Goal: Information Seeking & Learning: Learn about a topic

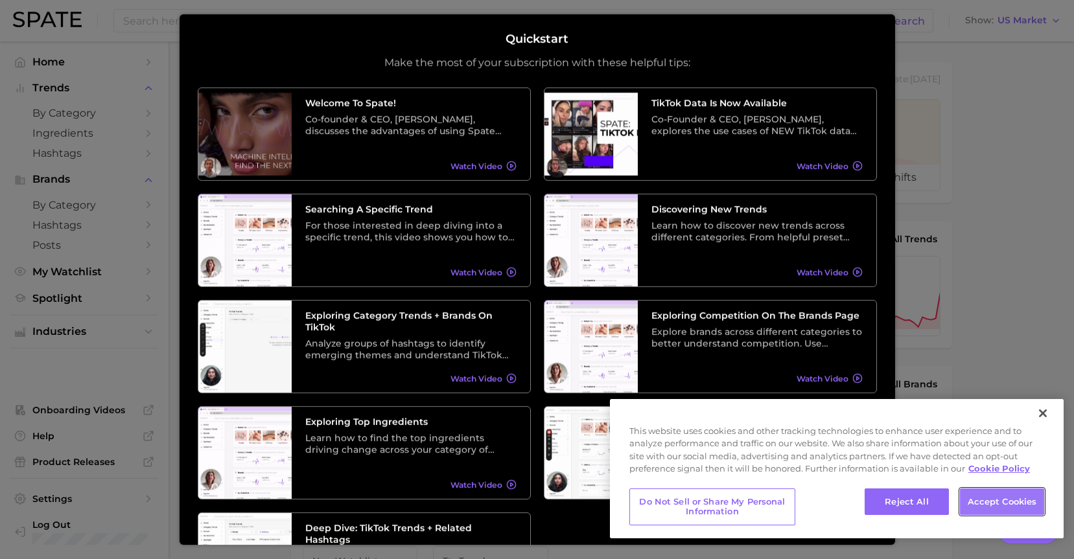
click at [997, 496] on button "Accept Cookies" at bounding box center [1002, 502] width 84 height 27
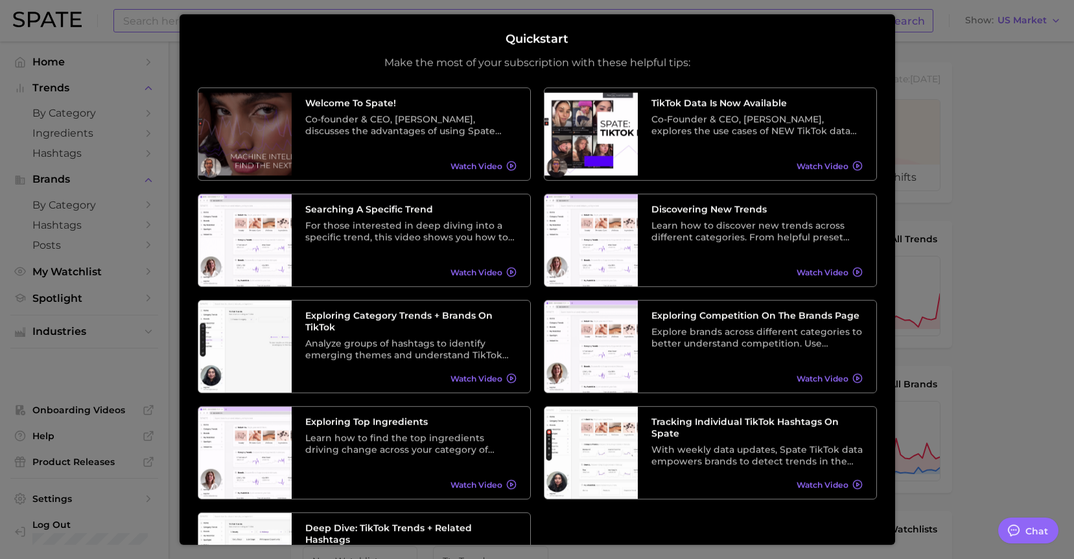
click at [911, 31] on div at bounding box center [537, 526] width 1074 height 1053
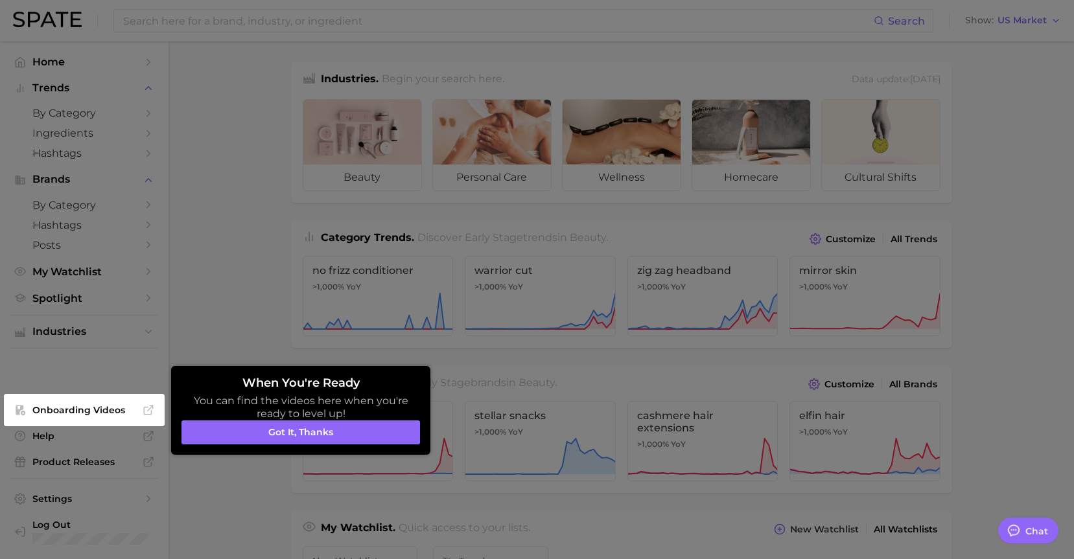
click at [940, 41] on div at bounding box center [537, 526] width 1074 height 1053
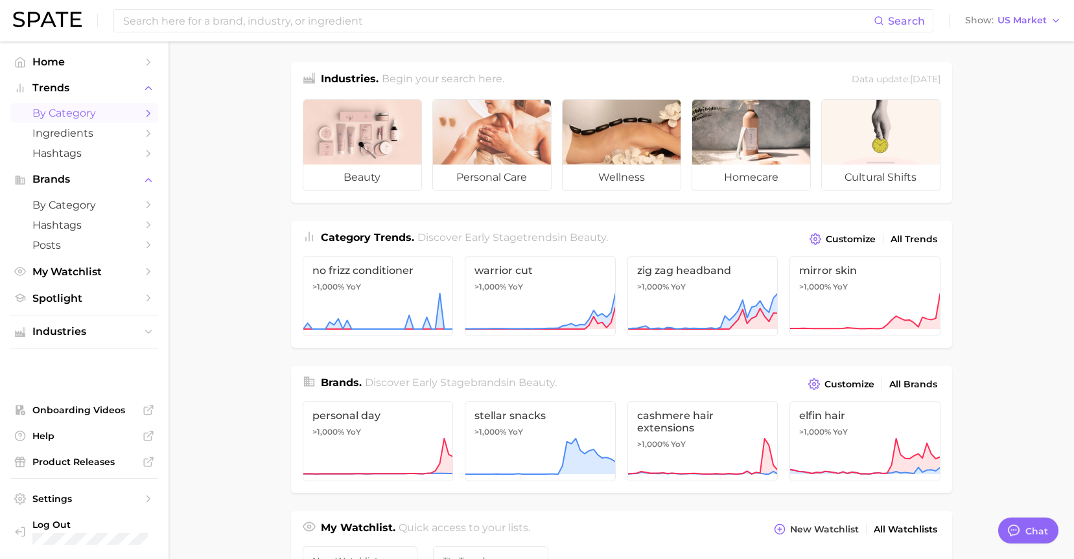
click at [95, 111] on span "by Category" at bounding box center [84, 113] width 104 height 12
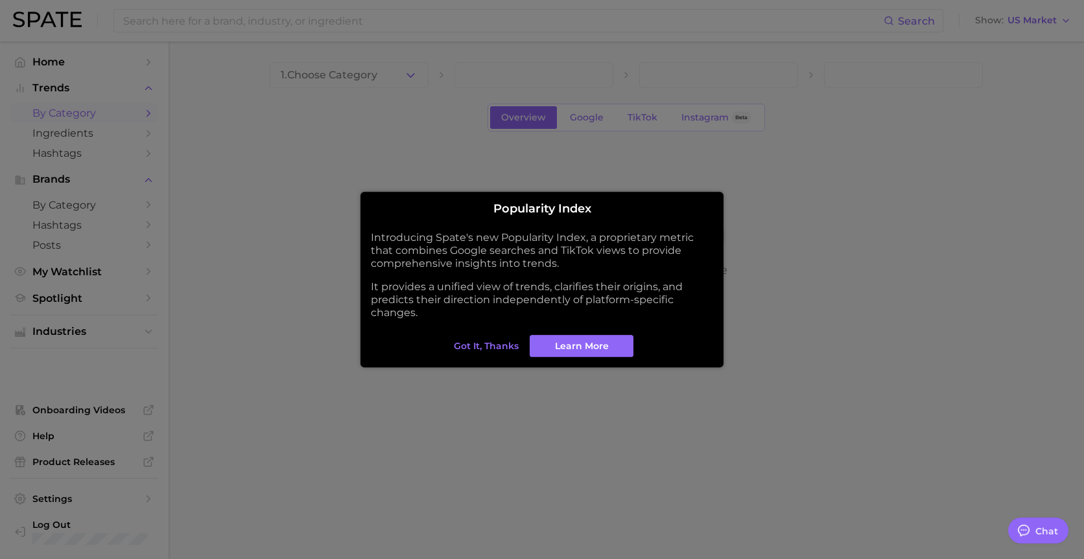
click at [478, 345] on span "Got it, thanks" at bounding box center [486, 346] width 65 height 11
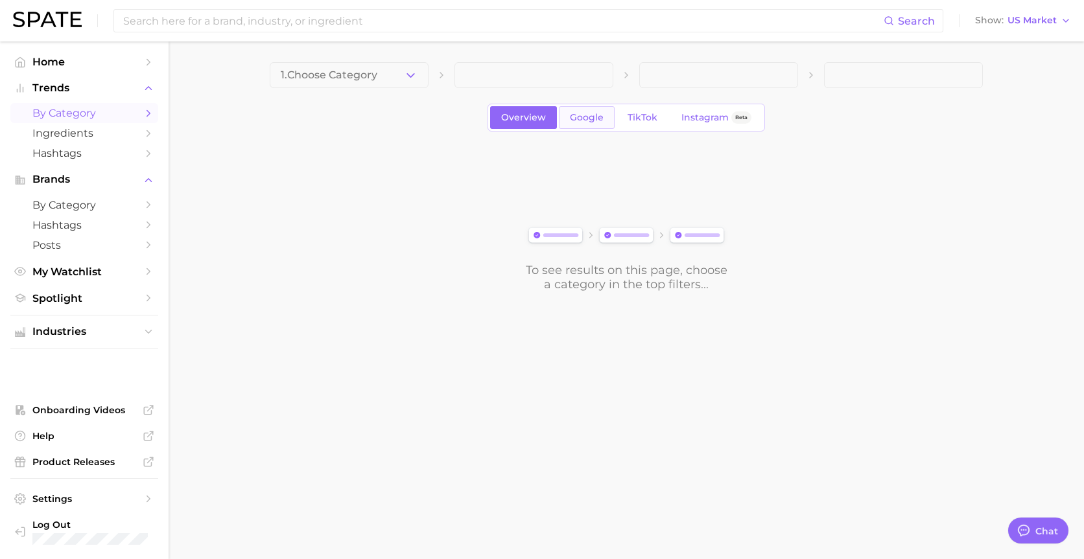
click at [575, 126] on link "Google" at bounding box center [587, 117] width 56 height 23
click at [627, 112] on span "TikTok" at bounding box center [642, 117] width 30 height 11
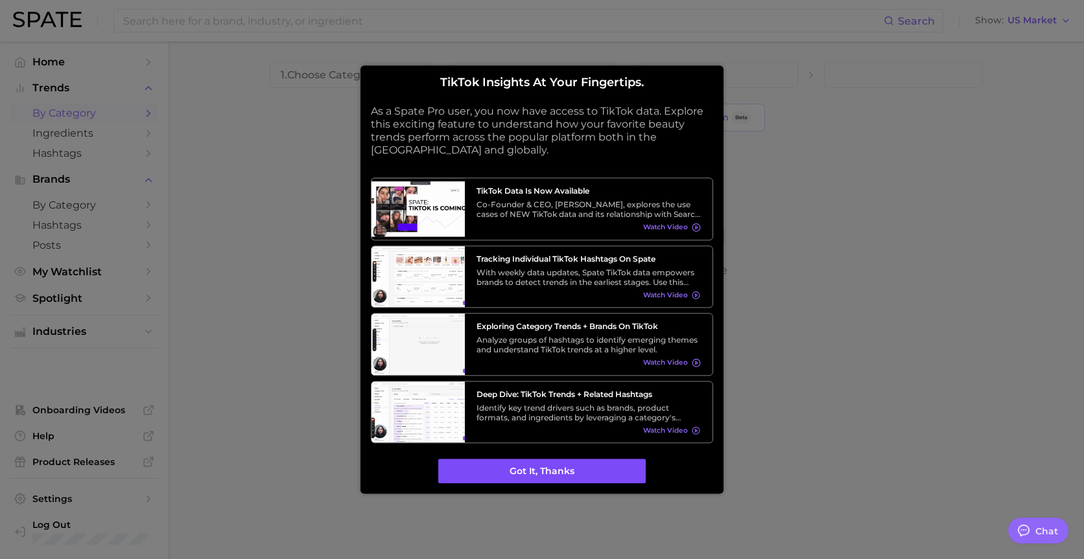
click at [554, 472] on button "Got it, thanks" at bounding box center [541, 472] width 207 height 25
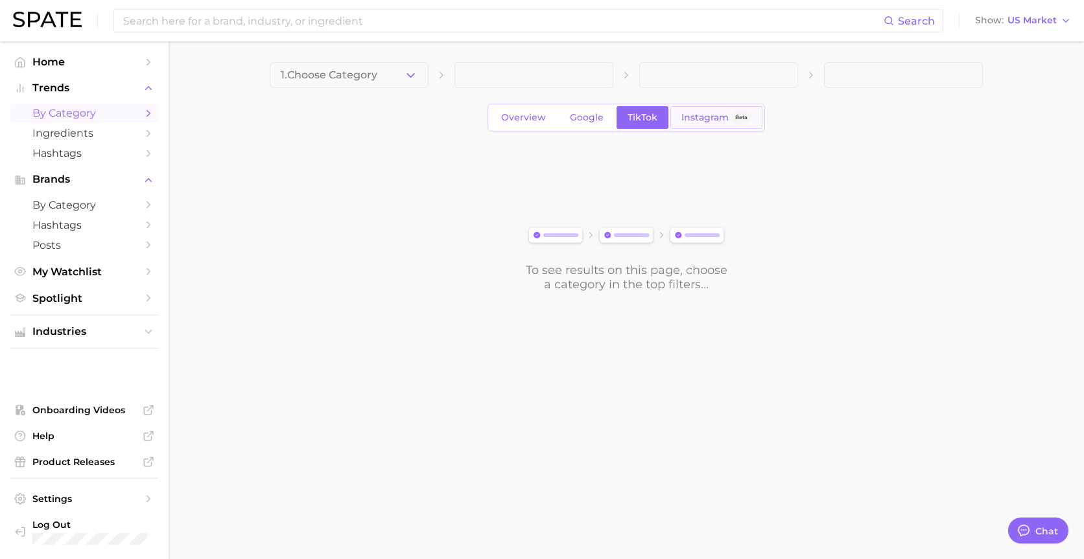
click at [693, 117] on span "Instagram" at bounding box center [704, 117] width 47 height 11
click at [340, 76] on span "1. Choose Category" at bounding box center [329, 75] width 97 height 12
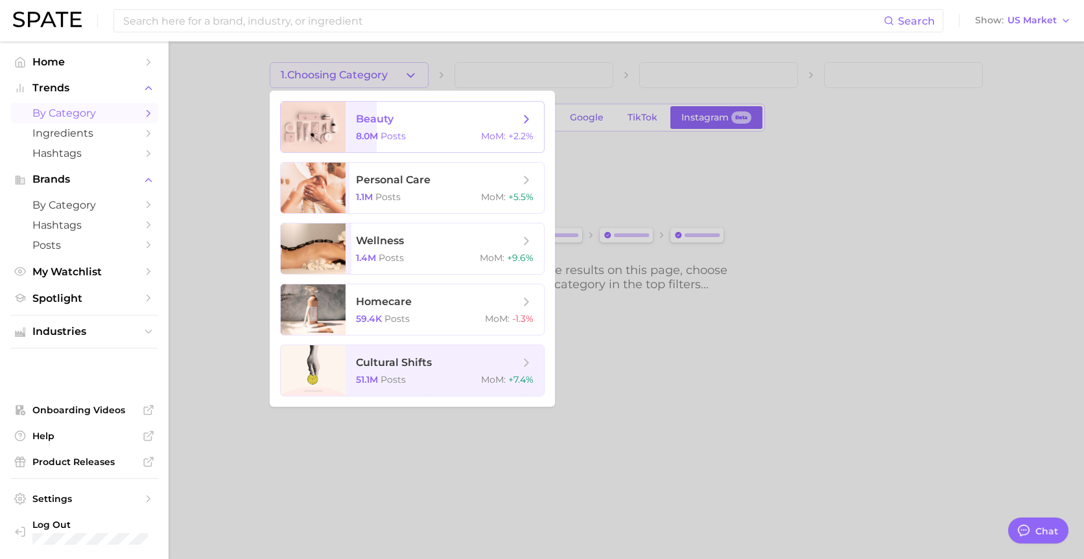
click at [403, 132] on span "Posts" at bounding box center [392, 136] width 25 height 12
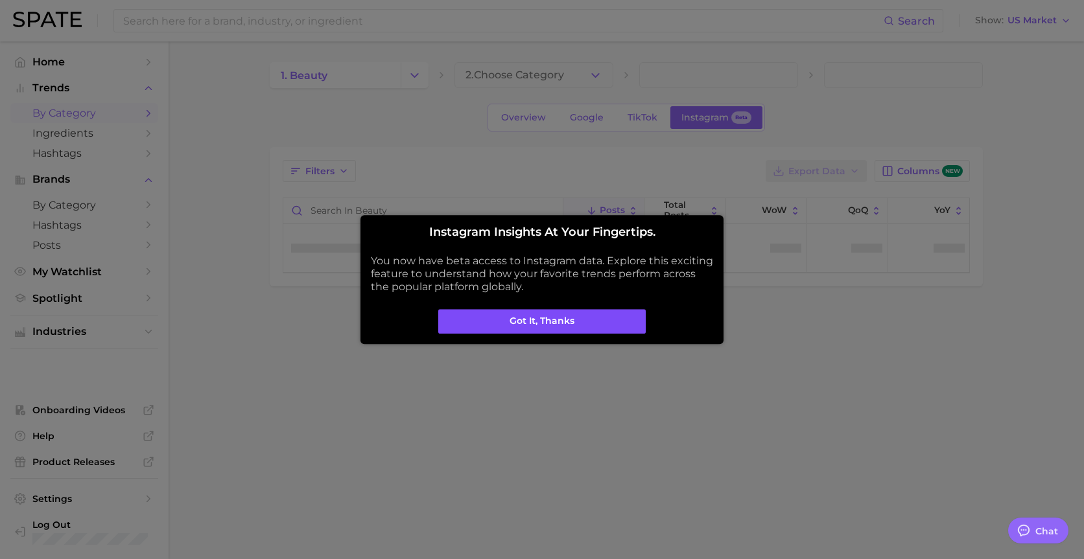
click at [537, 323] on button "Got it, thanks" at bounding box center [541, 321] width 207 height 25
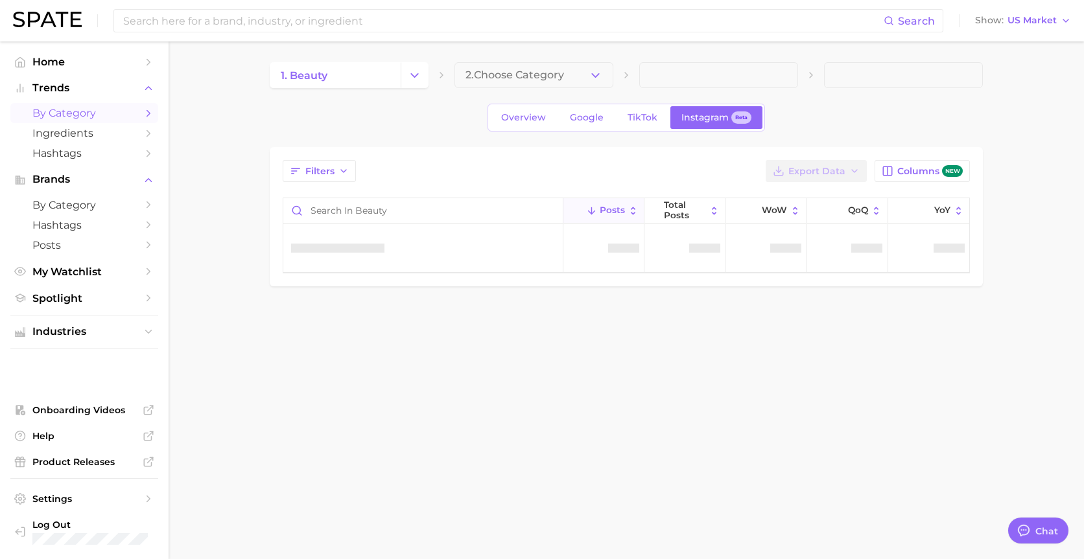
click at [502, 75] on span "2. Choose Category" at bounding box center [514, 75] width 99 height 12
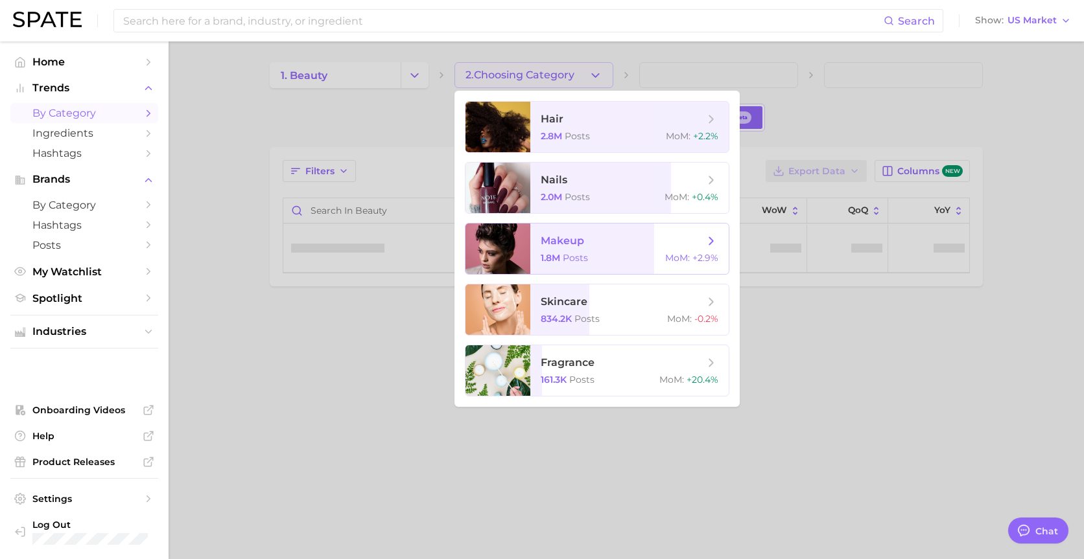
click at [609, 241] on span "makeup" at bounding box center [622, 241] width 163 height 14
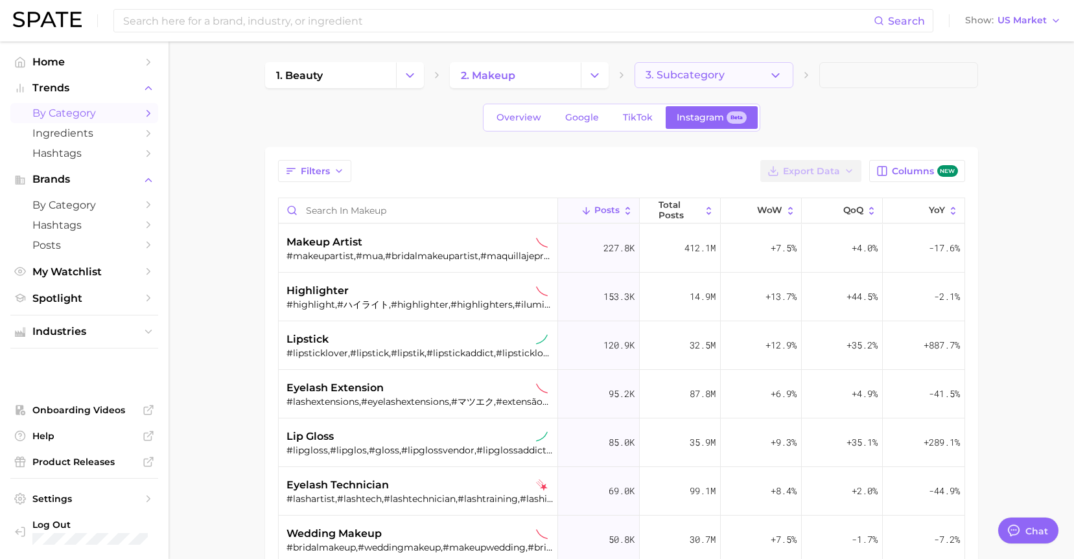
type textarea "x"
click at [705, 82] on button "3. Subcategory" at bounding box center [714, 75] width 159 height 26
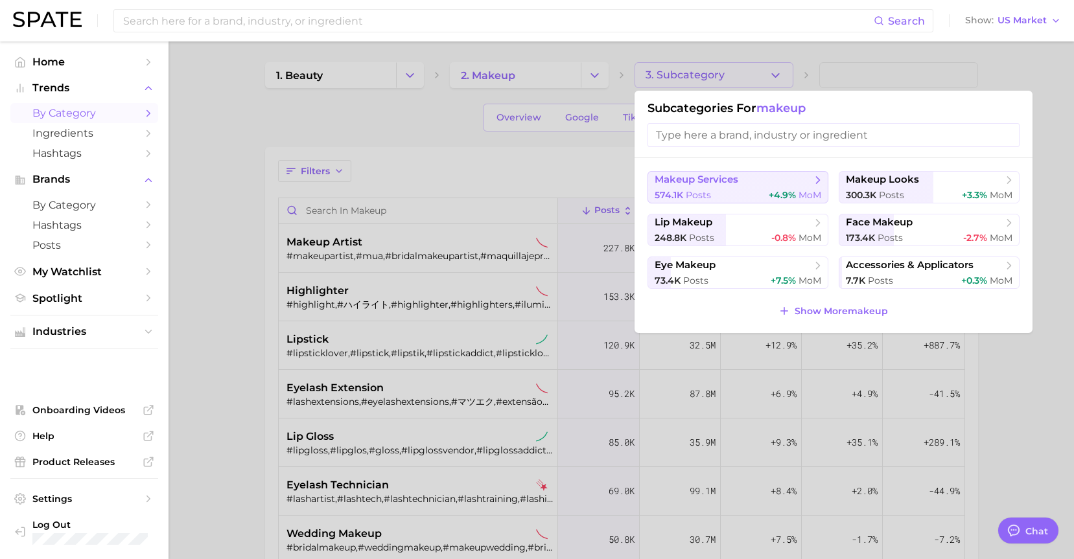
click at [797, 185] on span "makeup services" at bounding box center [734, 180] width 158 height 13
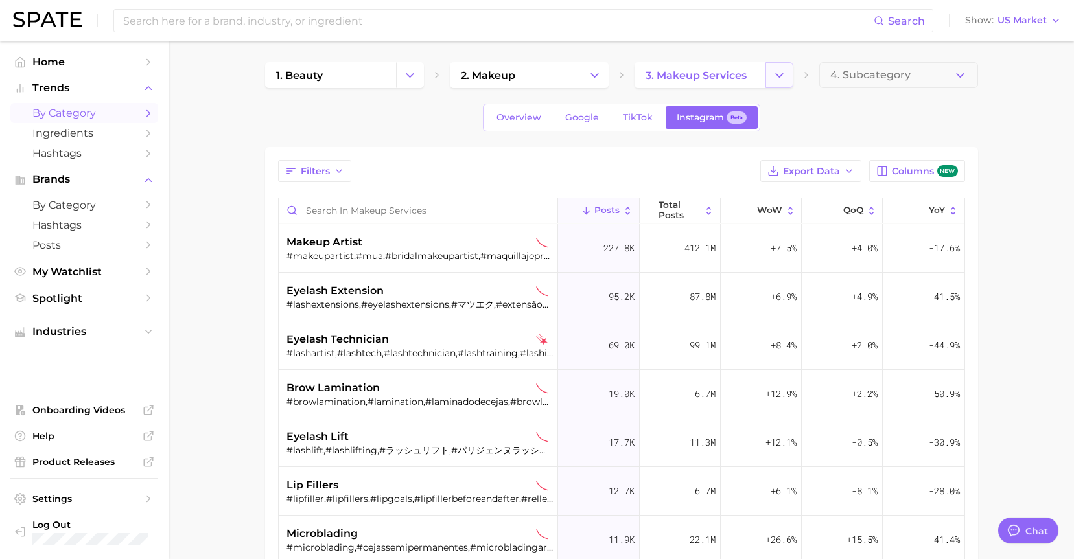
click at [767, 80] on button "Change Category" at bounding box center [779, 75] width 28 height 26
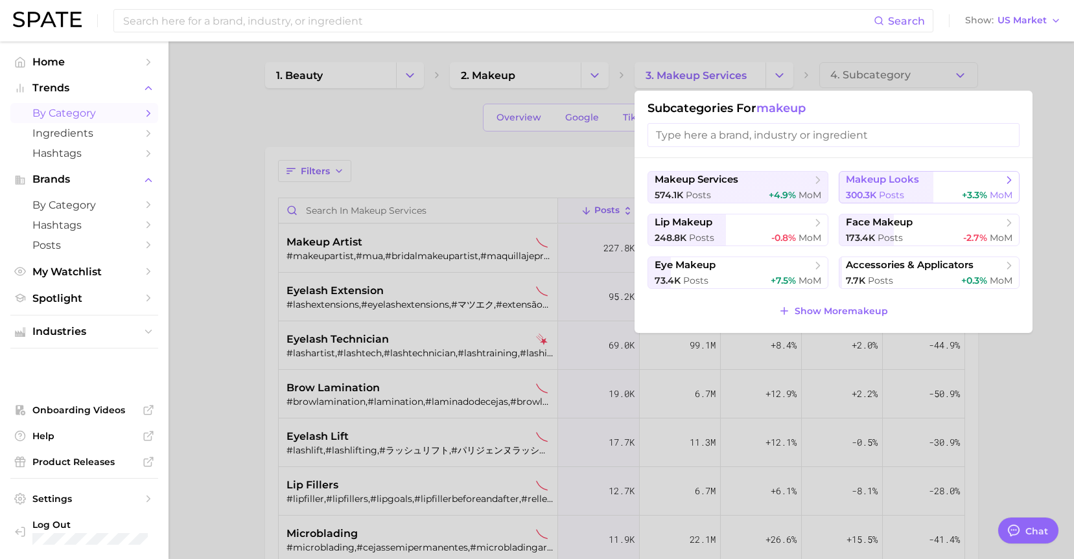
click at [914, 191] on div "300.3k Posts +3.3% MoM" at bounding box center [929, 195] width 167 height 12
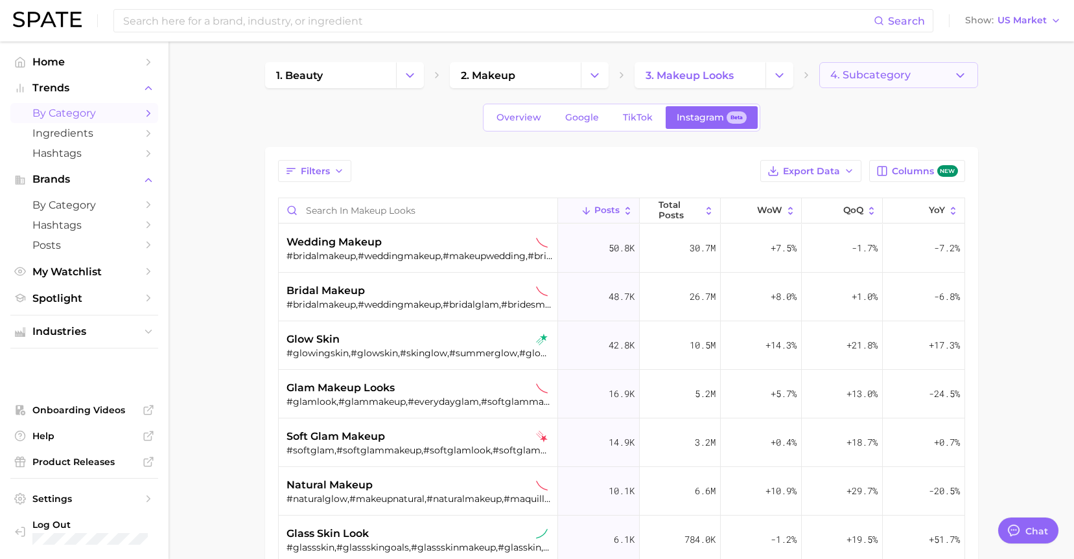
click at [893, 80] on span "4. Subcategory" at bounding box center [870, 75] width 80 height 12
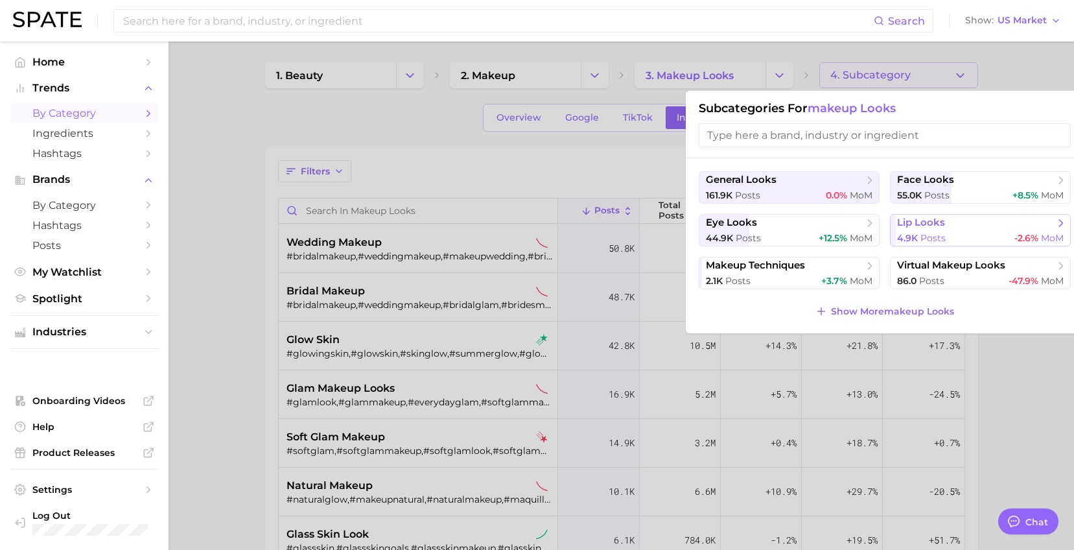
drag, startPoint x: 965, startPoint y: 193, endPoint x: 969, endPoint y: 223, distance: 30.7
click at [968, 224] on ul "general looks 161.9k Posts 0.0% MoM face looks 55.0k Posts +8.5% MoM eye looks …" at bounding box center [885, 230] width 372 height 118
click at [964, 198] on div "55.0k Posts +8.5% MoM" at bounding box center [980, 195] width 167 height 12
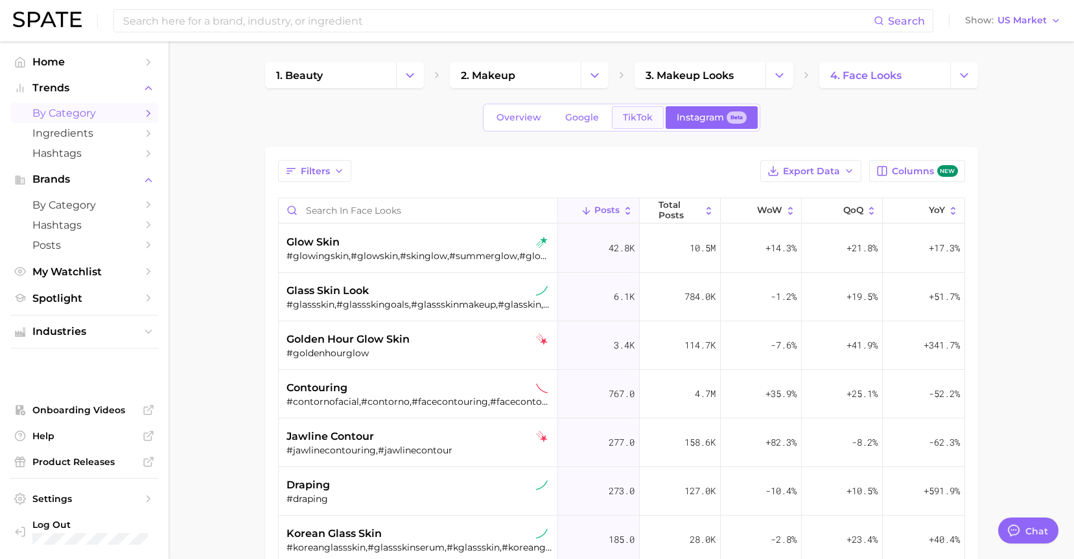
click at [642, 123] on link "TikTok" at bounding box center [638, 117] width 52 height 23
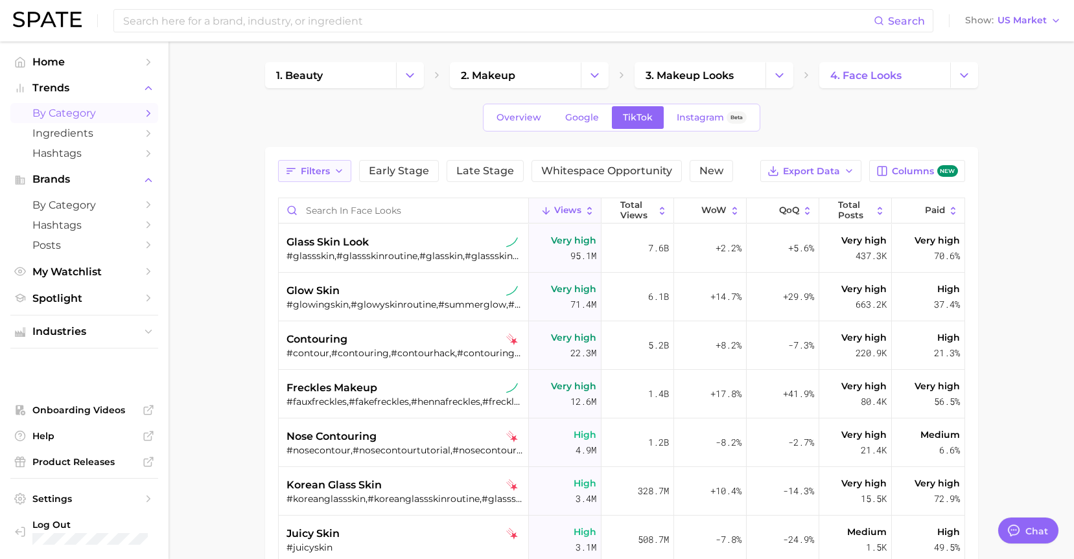
click at [338, 178] on button "Filters" at bounding box center [314, 171] width 73 height 22
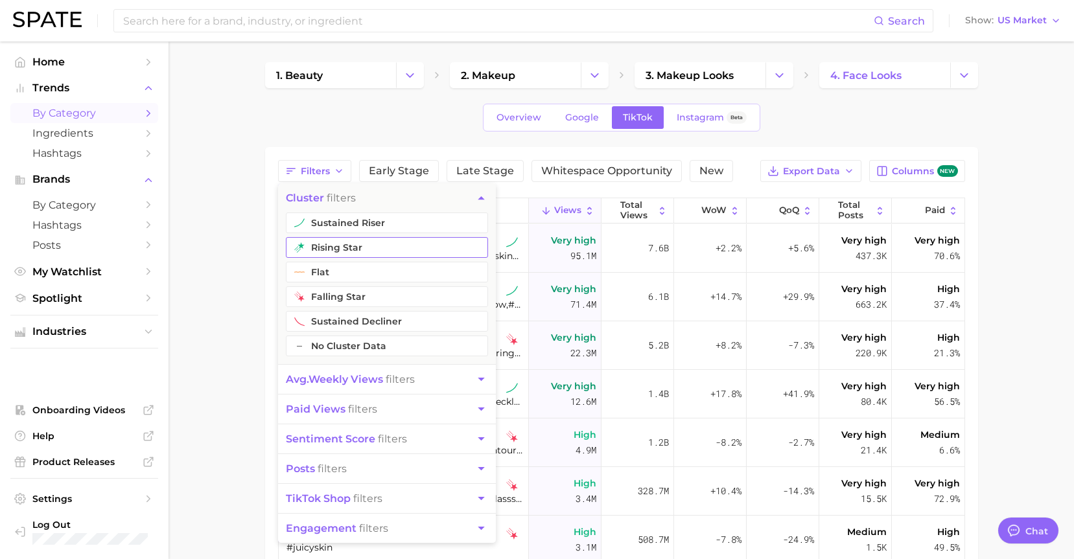
click at [343, 247] on button "rising star" at bounding box center [387, 247] width 202 height 21
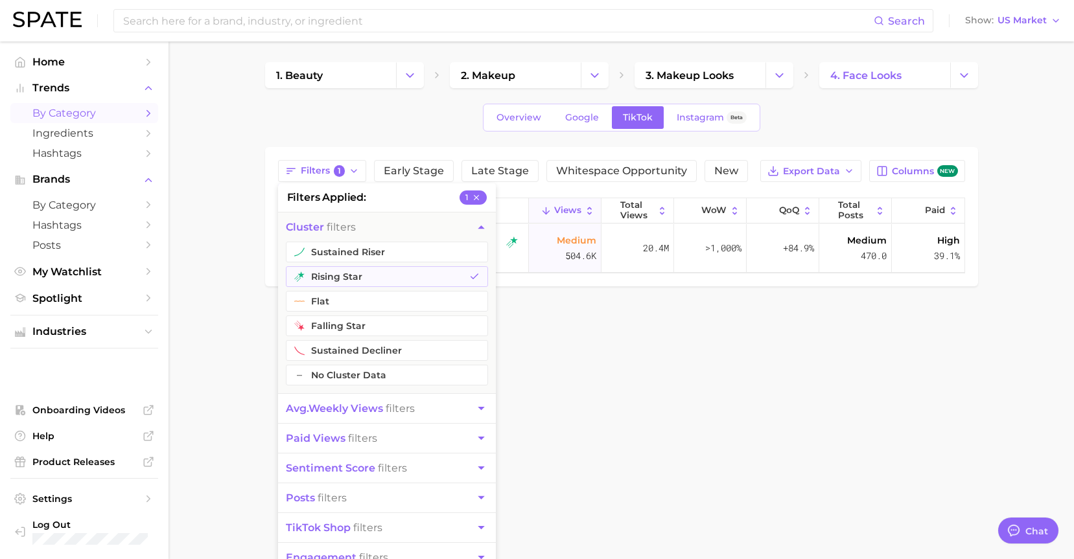
click at [358, 128] on div "Overview Google TikTok Instagram Beta" at bounding box center [621, 118] width 713 height 28
